Goal: Ask a question: Seek information or help from site administrators or community

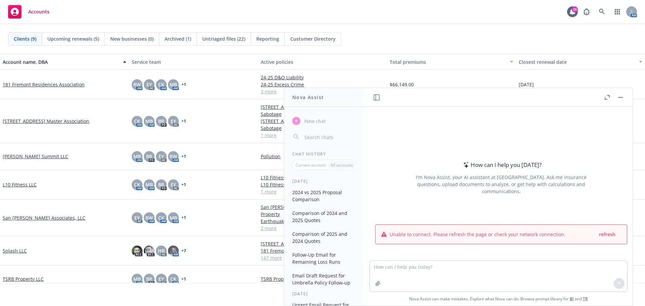
click at [620, 97] on rect "button" at bounding box center [620, 97] width 5 height 1
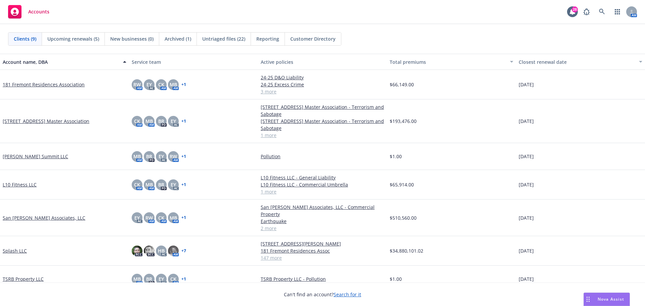
click at [609, 298] on span "Nova Assist" at bounding box center [611, 299] width 27 height 6
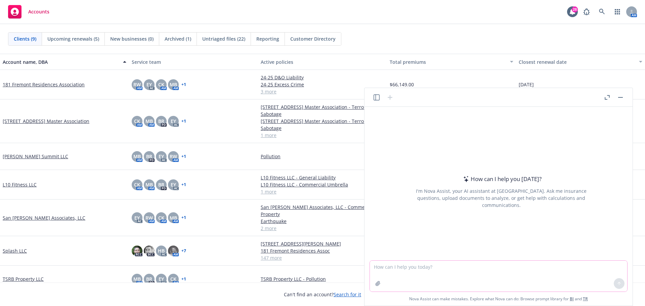
click at [399, 269] on textarea at bounding box center [498, 276] width 257 height 31
type textarea "c"
paste textarea "Hi [PERSON_NAME], Just need a little clarification on the certificate holders b…"
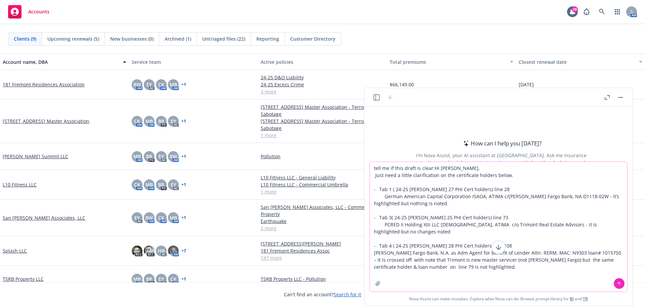
click at [453, 166] on textarea "tell me if this draft is clear:Hi [PERSON_NAME], Just need a little clarificati…" at bounding box center [498, 227] width 257 height 130
type textarea "tell me if this draft is clear: Just need a little clarification on the certifi…"
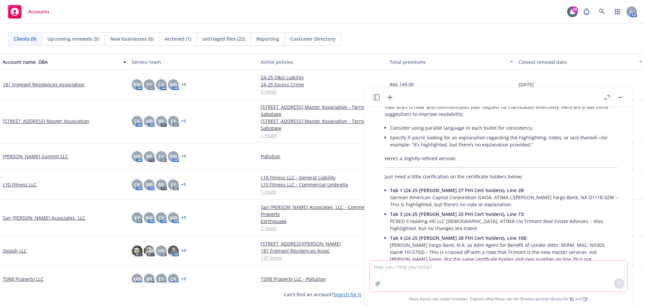
scroll to position [142, 0]
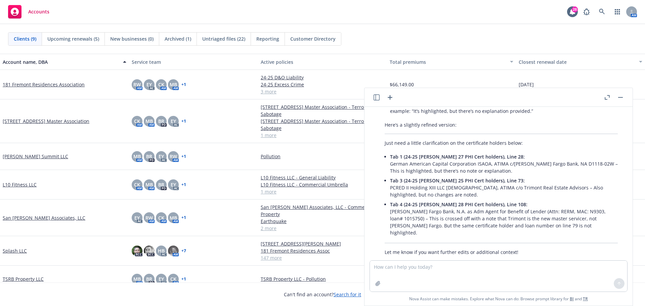
click at [548, 219] on p "Tab 4 (24-25 [PERSON_NAME] 28 PHI Cert holders), Line 108: [PERSON_NAME] Fargo …" at bounding box center [504, 218] width 228 height 35
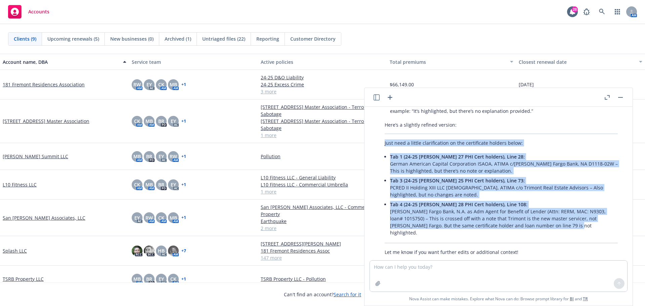
drag, startPoint x: 546, startPoint y: 220, endPoint x: 383, endPoint y: 139, distance: 181.9
click at [383, 139] on div "Your draft is clear and communicates your request for clarification effectively…" at bounding box center [501, 162] width 247 height 191
copy div "Just need a little clarification on the certificate holders below: Tab 1 (24-25…"
click at [623, 95] on button "button" at bounding box center [621, 97] width 8 height 8
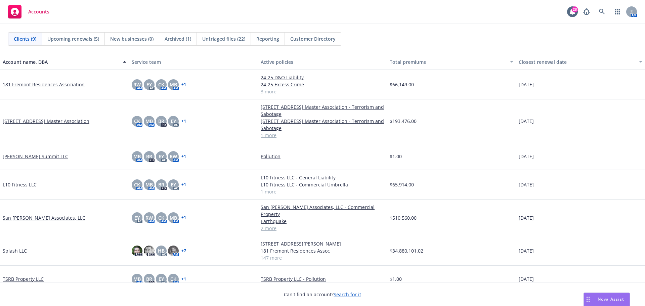
click at [604, 298] on span "Nova Assist" at bounding box center [611, 299] width 27 height 6
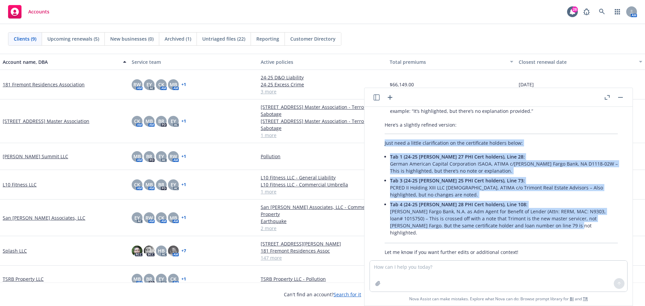
click at [389, 95] on icon "button" at bounding box center [390, 97] width 8 height 8
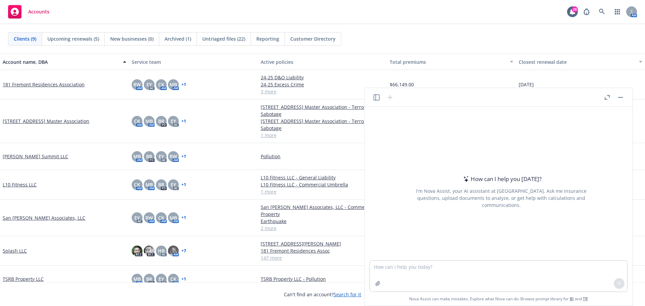
click at [391, 263] on textarea at bounding box center [498, 276] width 257 height 31
type textarea "how can i make a drop down option like this in excel"
click at [468, 277] on textarea "how can i make a drop down option like this in excel" at bounding box center [498, 276] width 257 height 31
click at [507, 269] on textarea "how can i make a drop down option like this in excel" at bounding box center [498, 276] width 257 height 31
click at [491, 273] on textarea "how can i make a drop down option like this in excel" at bounding box center [498, 276] width 257 height 31
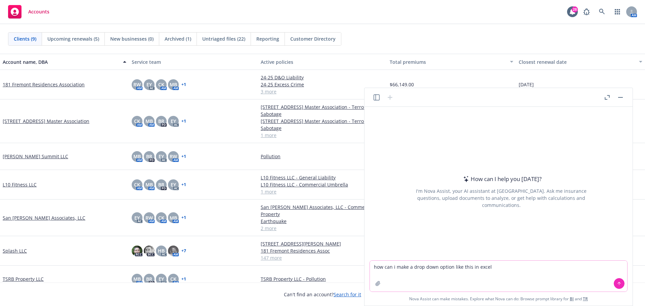
click at [375, 284] on button "button" at bounding box center [378, 283] width 11 height 11
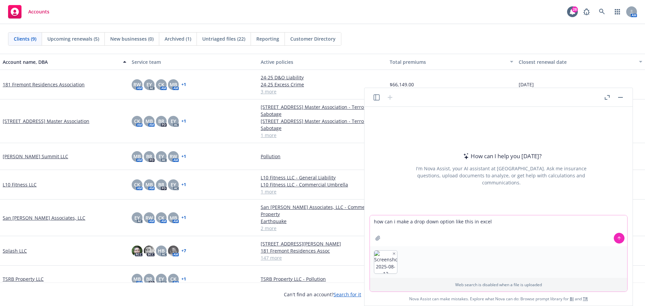
click at [373, 233] on button "button" at bounding box center [378, 238] width 11 height 11
click at [525, 230] on textarea "how can i make a drop down option like this in excel" at bounding box center [498, 230] width 257 height 31
click at [622, 239] on button at bounding box center [619, 238] width 11 height 11
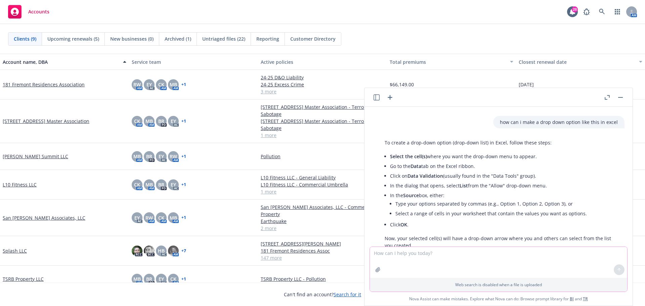
scroll to position [52, 0]
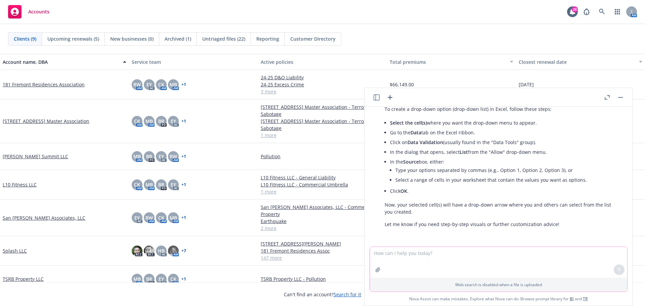
drag, startPoint x: 621, startPoint y: 98, endPoint x: 619, endPoint y: 78, distance: 19.9
click at [621, 97] on button "button" at bounding box center [621, 97] width 8 height 8
